Goal: Task Accomplishment & Management: Complete application form

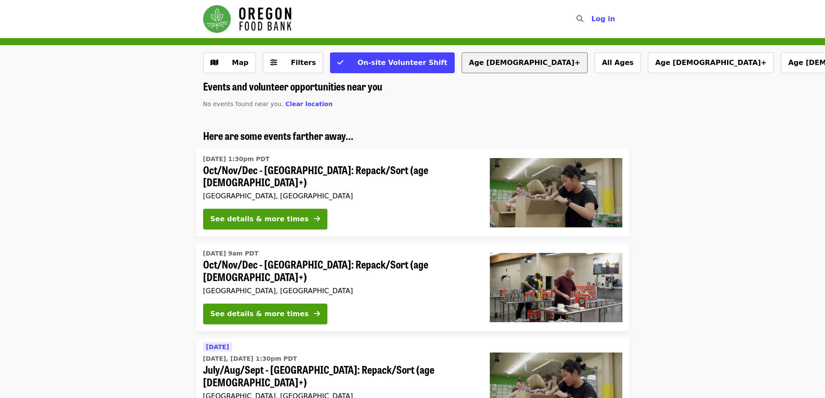
click at [462, 70] on button "Age [DEMOGRAPHIC_DATA]+" at bounding box center [525, 62] width 126 height 21
click at [253, 27] on img "Main navigation" at bounding box center [247, 19] width 88 height 28
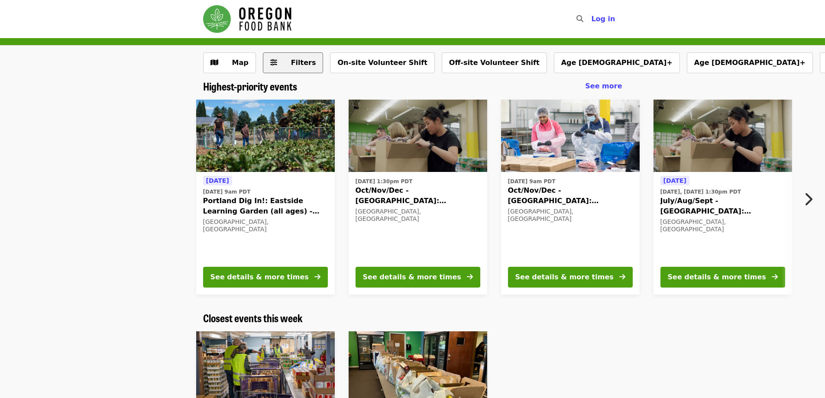
click at [307, 65] on span "Filters" at bounding box center [303, 62] width 25 height 8
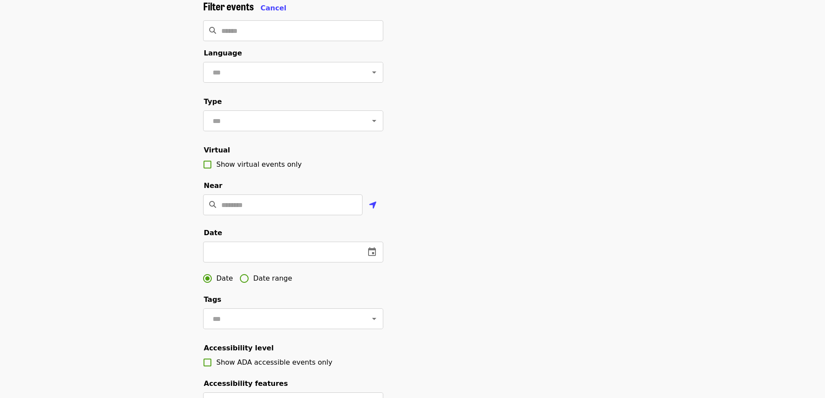
scroll to position [130, 0]
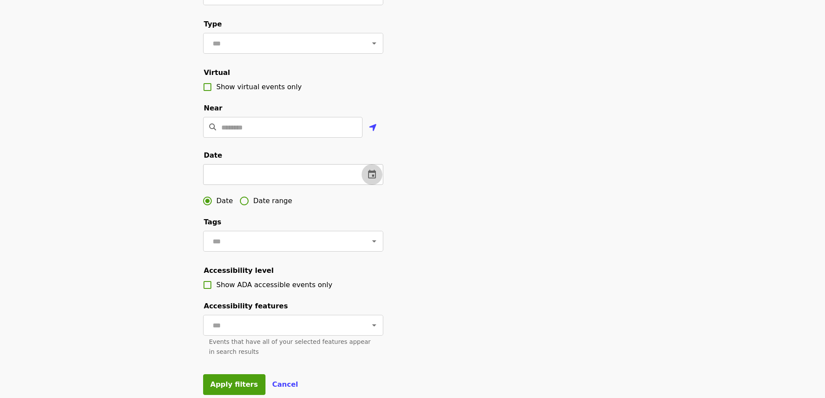
click at [373, 178] on icon "change date" at bounding box center [372, 174] width 8 height 9
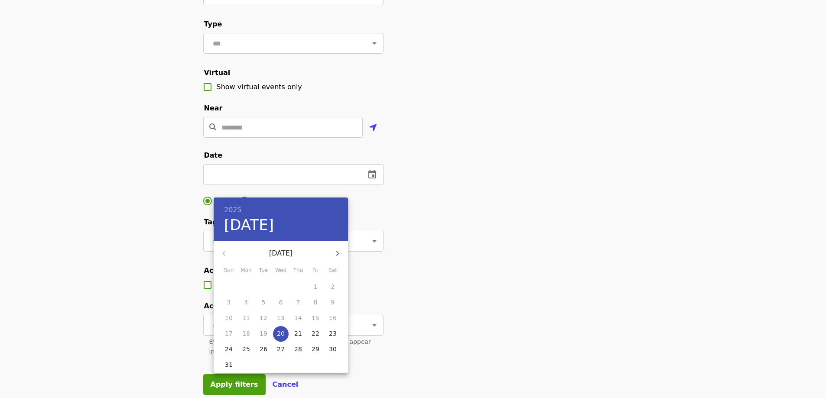
click at [336, 255] on icon "button" at bounding box center [337, 253] width 3 height 5
click at [330, 335] on p "27" at bounding box center [333, 333] width 8 height 9
type input "**********"
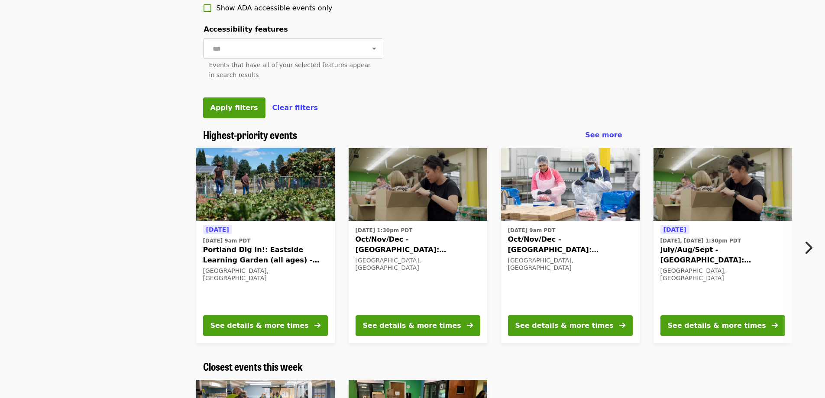
scroll to position [347, 0]
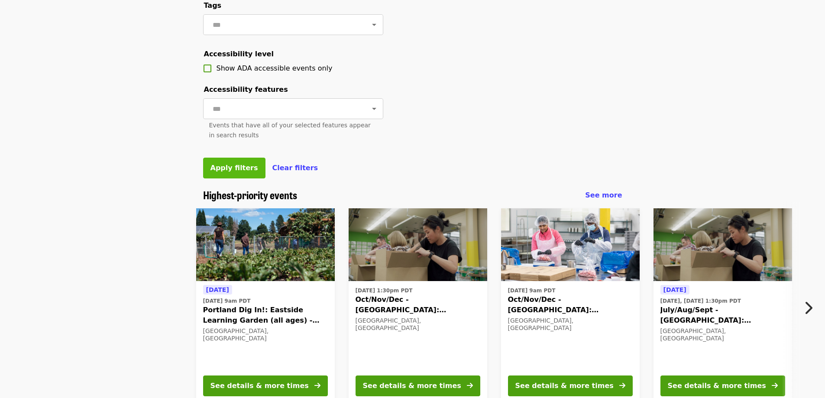
click at [235, 172] on span "Apply filters" at bounding box center [235, 168] width 48 height 8
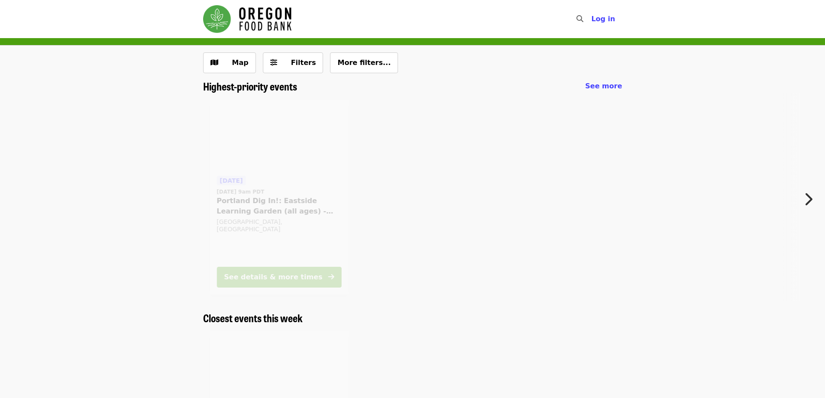
scroll to position [1041, 0]
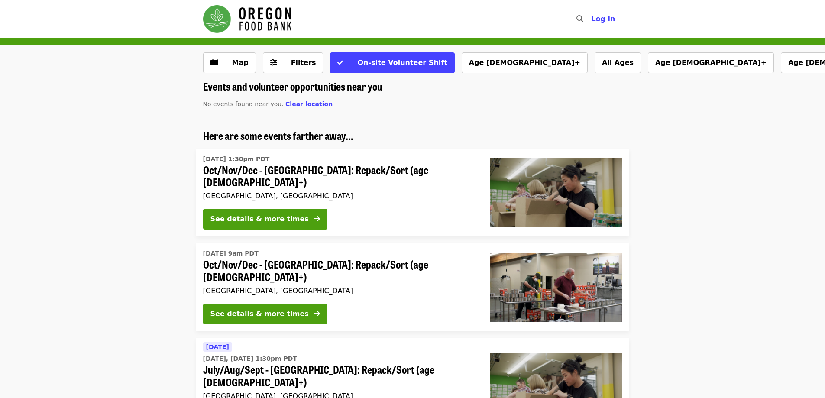
click at [227, 17] on img "Main navigation" at bounding box center [247, 19] width 88 height 28
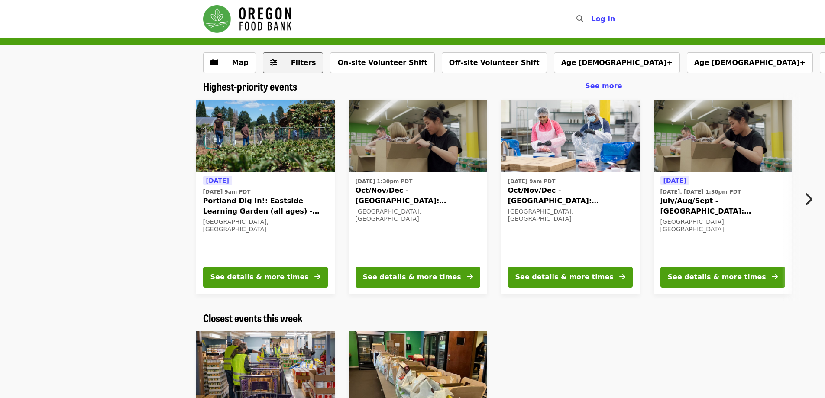
click at [302, 60] on span "Filters" at bounding box center [303, 62] width 25 height 8
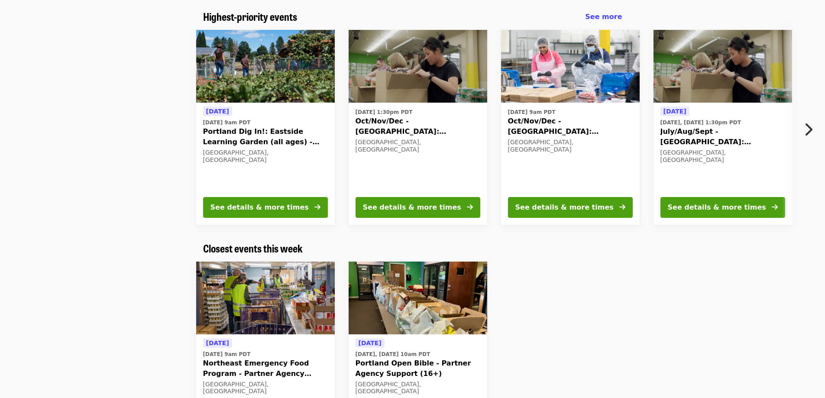
scroll to position [477, 0]
